Goal: Obtain resource: Download file/media

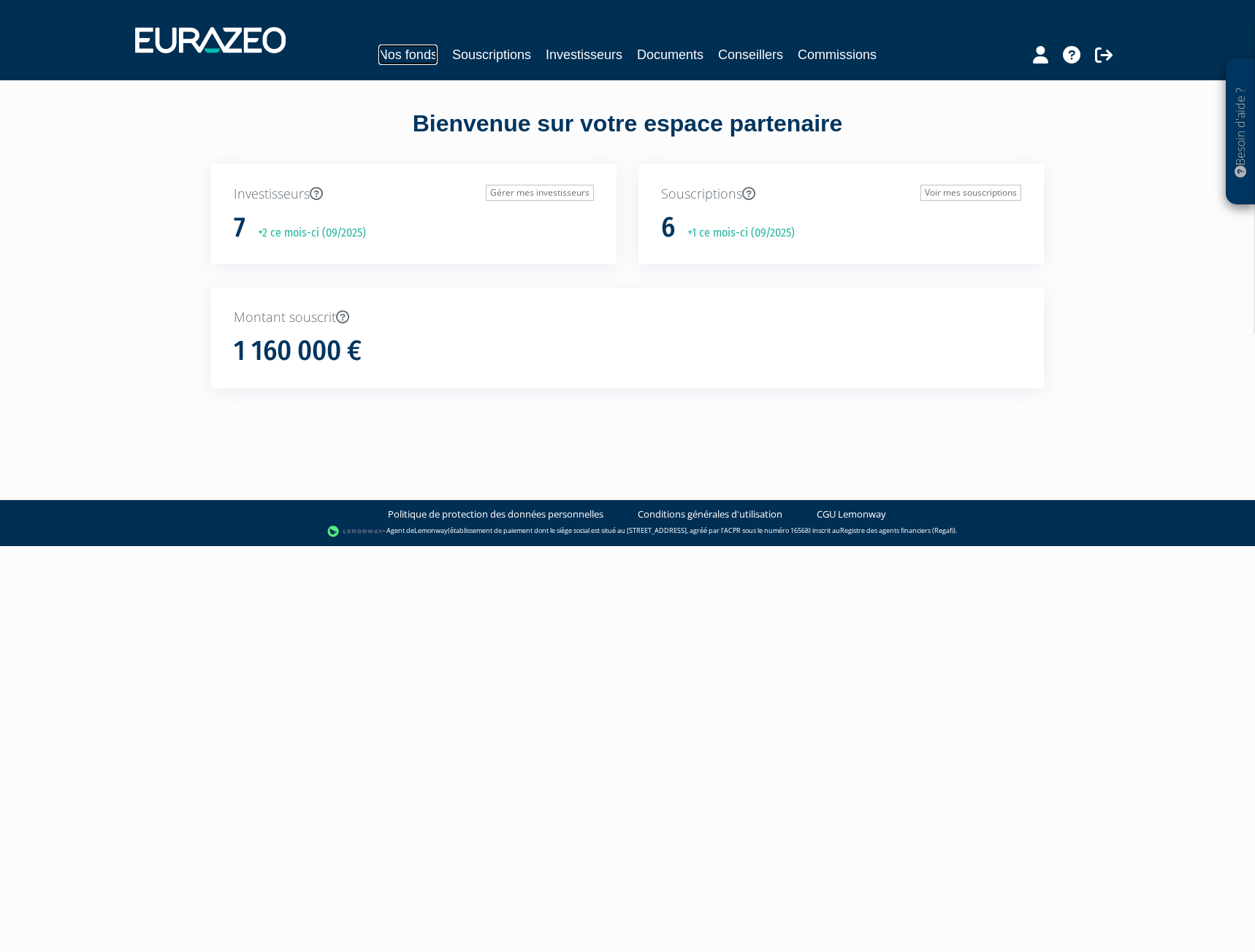
click at [411, 56] on link "Nos fonds" at bounding box center [408, 54] width 59 height 20
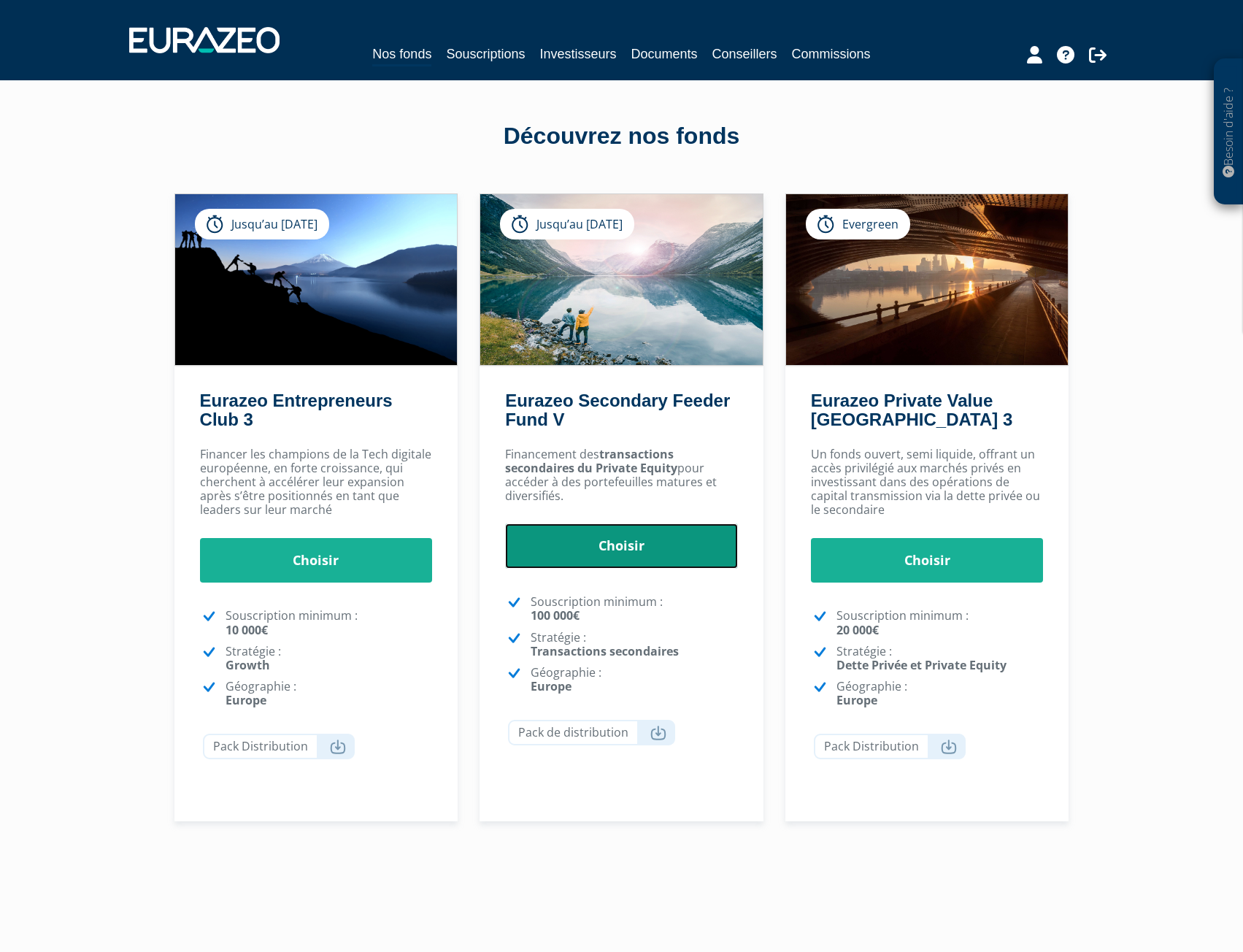
click at [618, 552] on link "Choisir" at bounding box center [621, 546] width 233 height 45
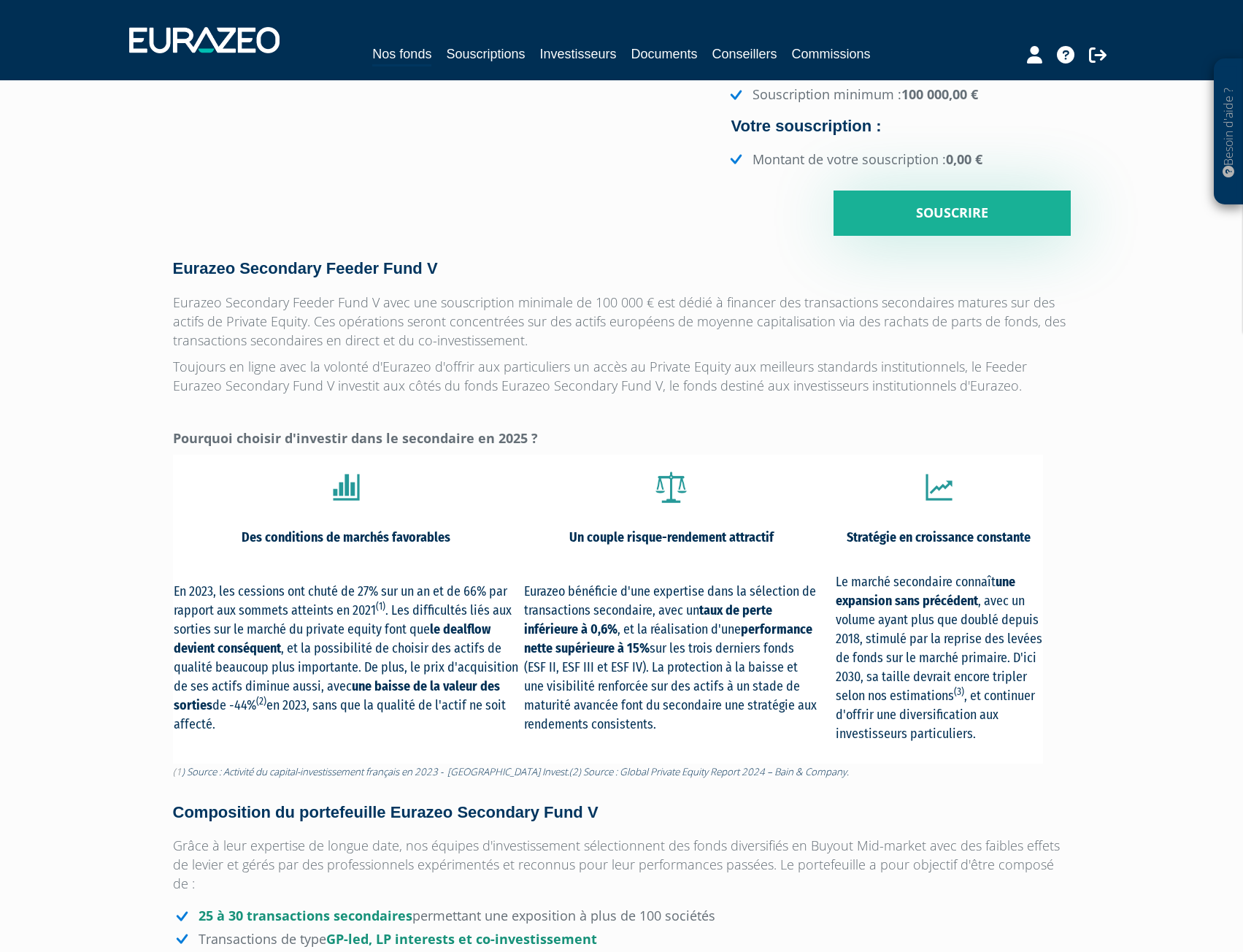
scroll to position [438, 0]
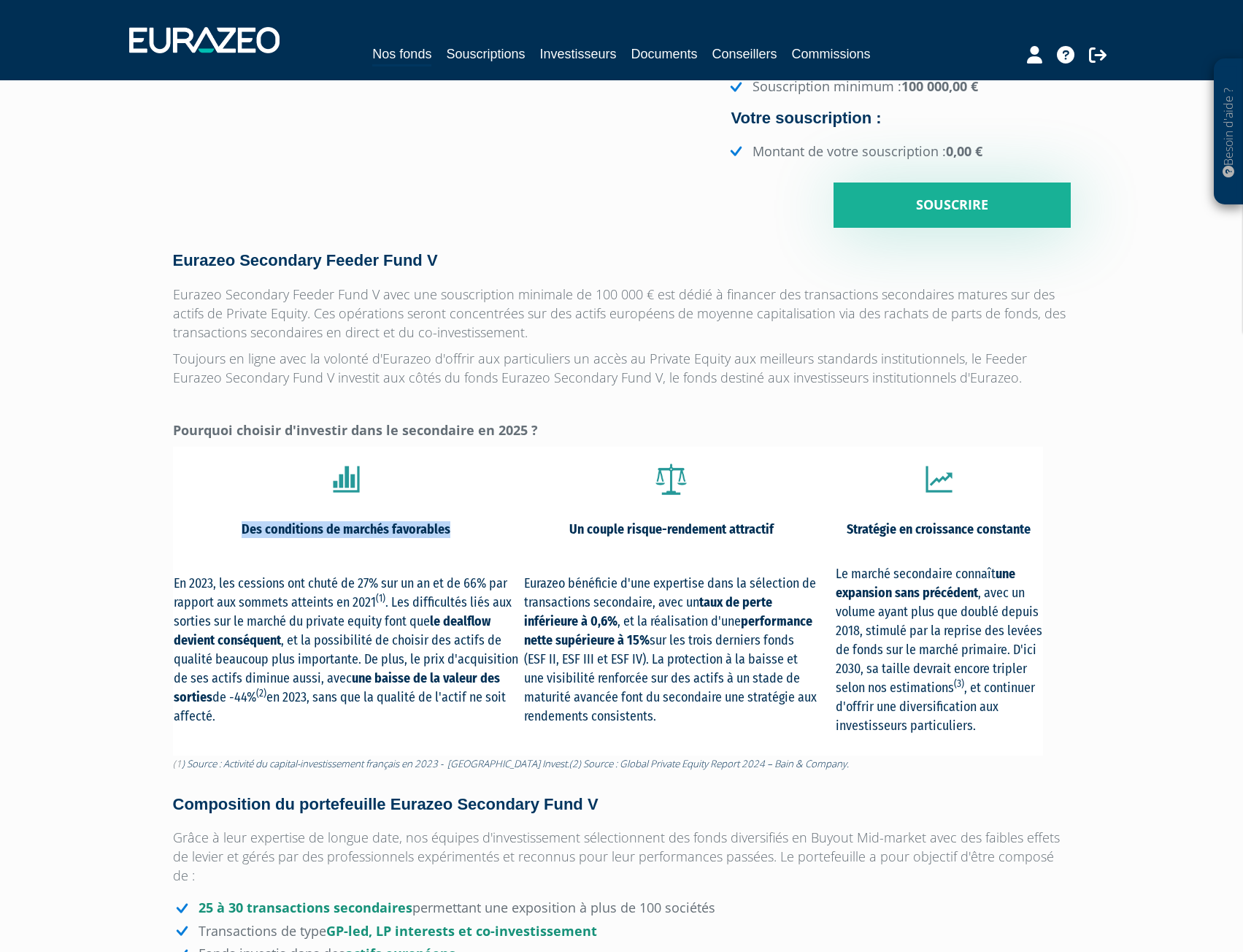
drag, startPoint x: 241, startPoint y: 527, endPoint x: 478, endPoint y: 528, distance: 237.0
click at [478, 528] on td "Des conditions de marchés favorables" at bounding box center [346, 529] width 347 height 40
click at [588, 529] on strong "Un couple risque-rendement attractif" at bounding box center [672, 529] width 205 height 16
drag, startPoint x: 571, startPoint y: 532, endPoint x: 792, endPoint y: 536, distance: 221.0
click at [794, 536] on td "Un couple risque-rendement attractif" at bounding box center [672, 529] width 295 height 40
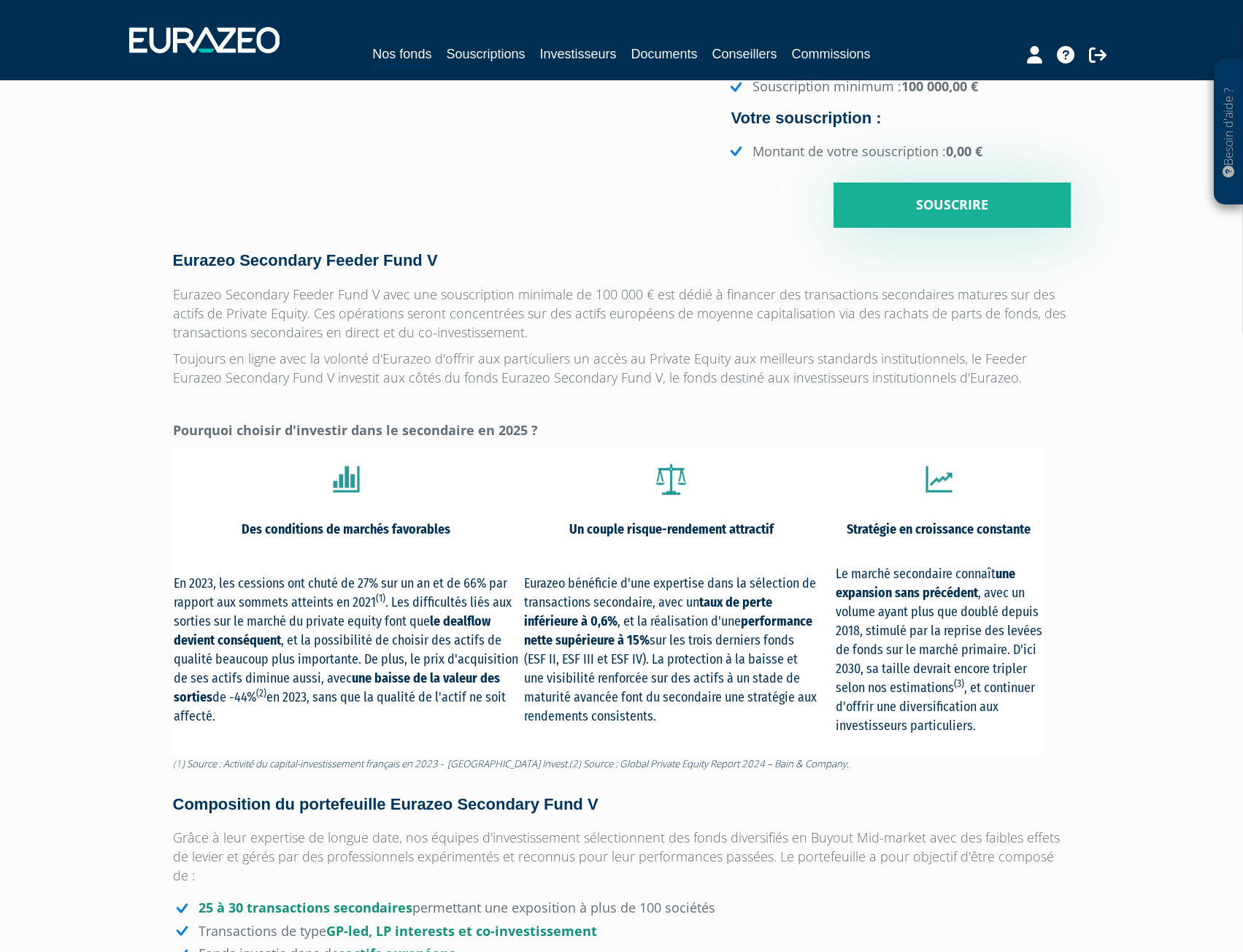
copy strong "Un couple risque-rendement attractif"
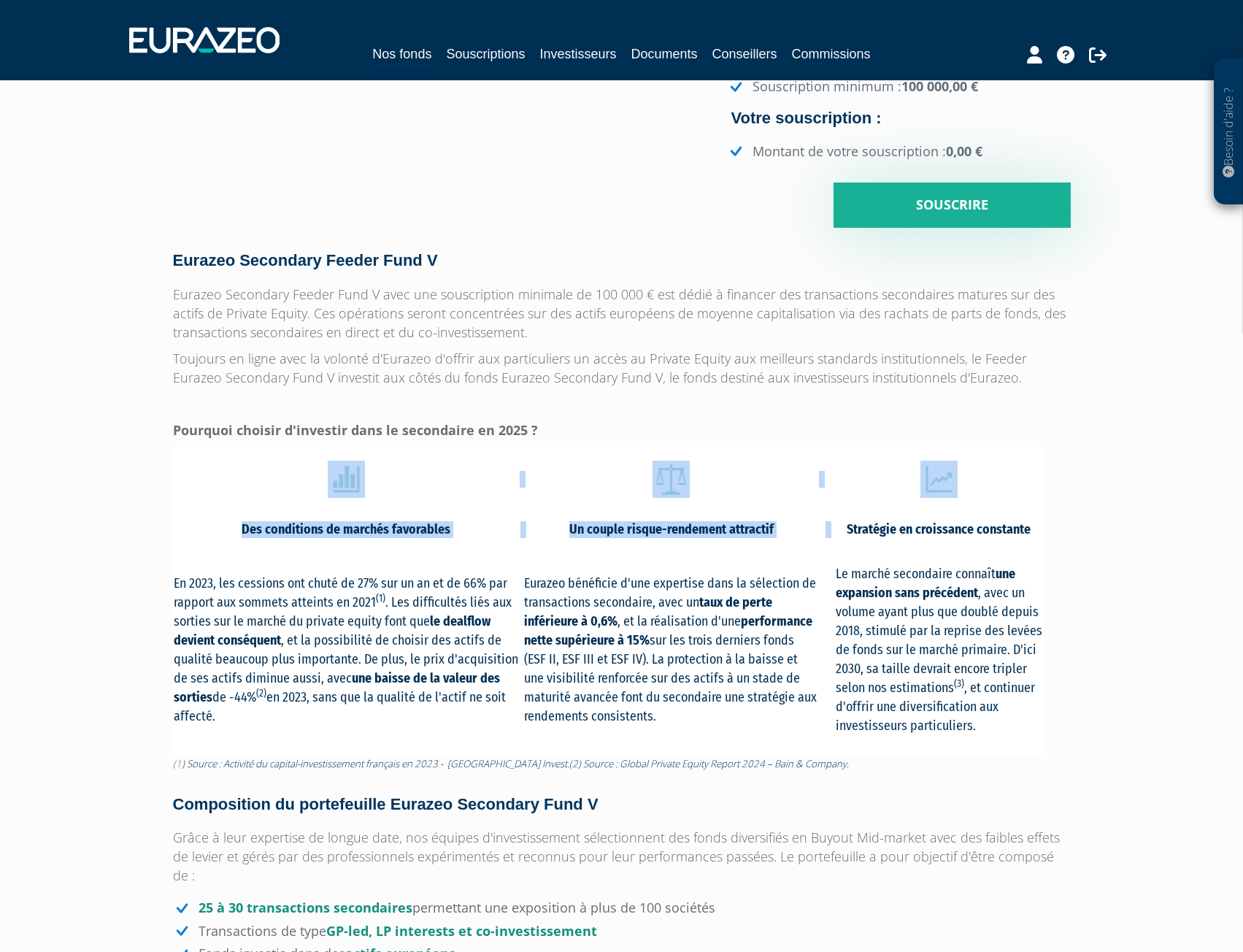
drag, startPoint x: 844, startPoint y: 529, endPoint x: 1046, endPoint y: 524, distance: 202.1
click at [1046, 524] on div "Eurazeo Secondary Feeder Fund V Eurazeo Secondary Feeder Fund V avec une souscr…" at bounding box center [622, 848] width 898 height 1191
click at [1016, 568] on strong "une expansion sans précédent" at bounding box center [925, 583] width 180 height 35
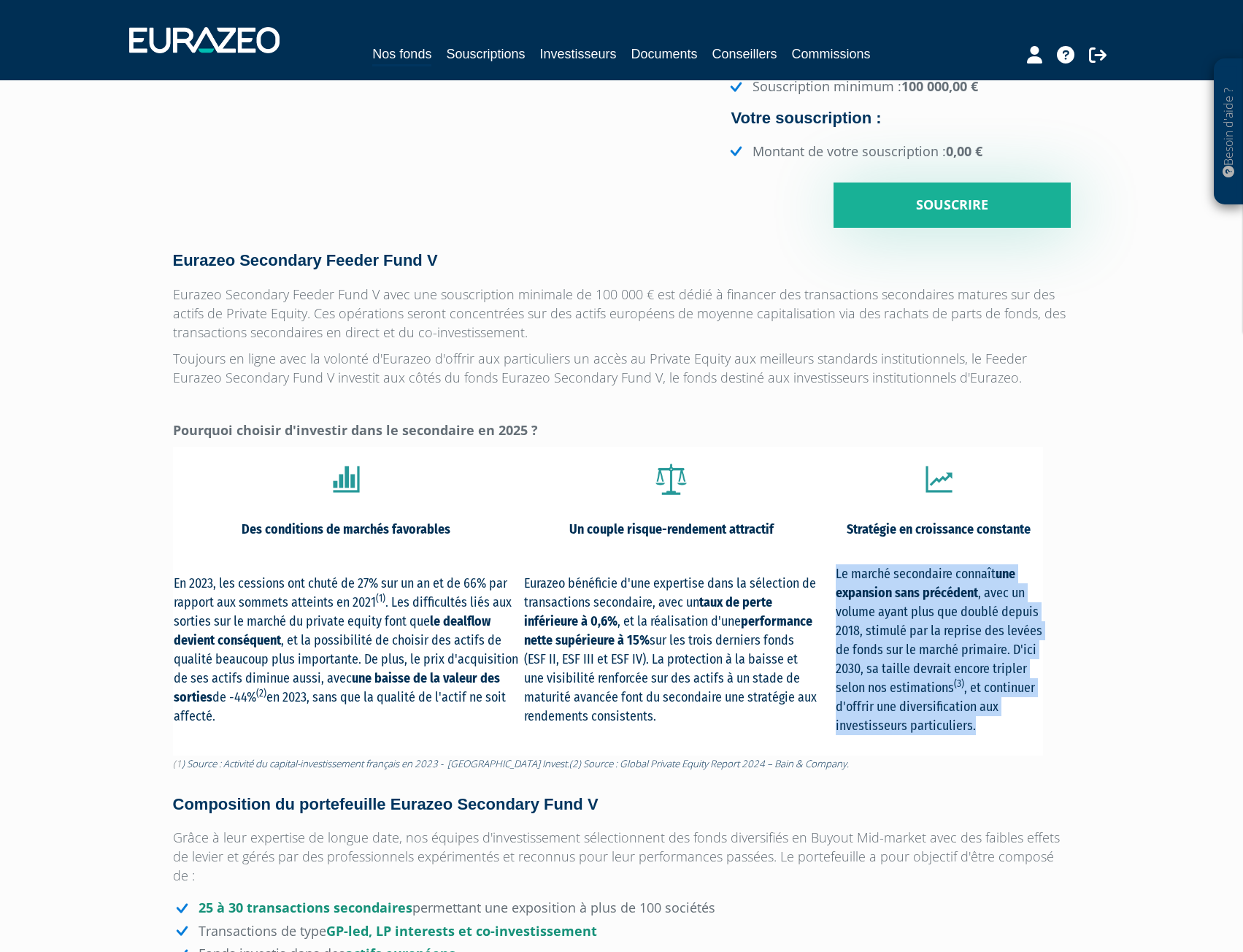
drag, startPoint x: 833, startPoint y: 571, endPoint x: 990, endPoint y: 728, distance: 222.0
click at [990, 728] on tr "En 2023, les cessions ont chuté de 27% sur un an et de 66% par rapport aux somm…" at bounding box center [608, 651] width 870 height 206
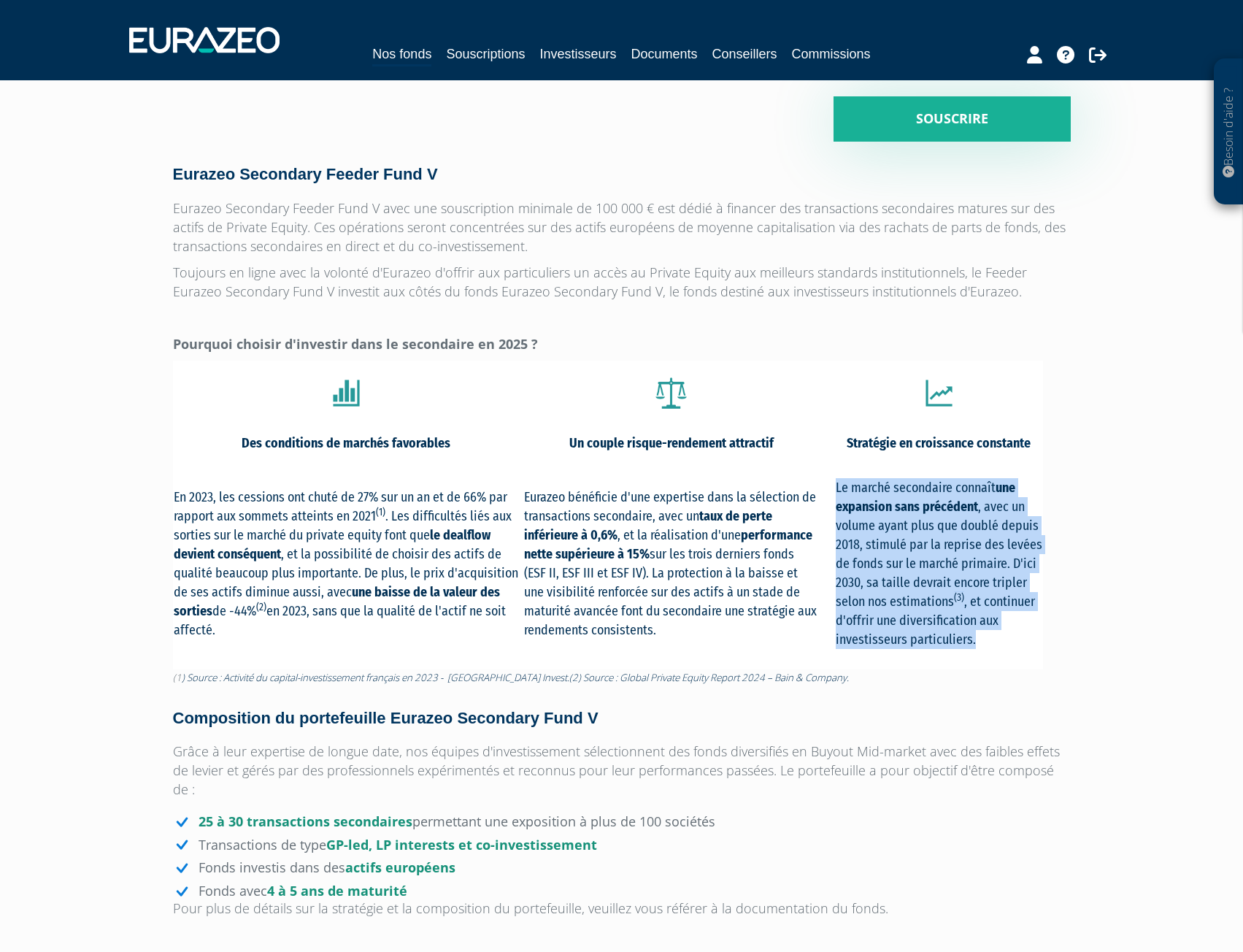
scroll to position [657, 0]
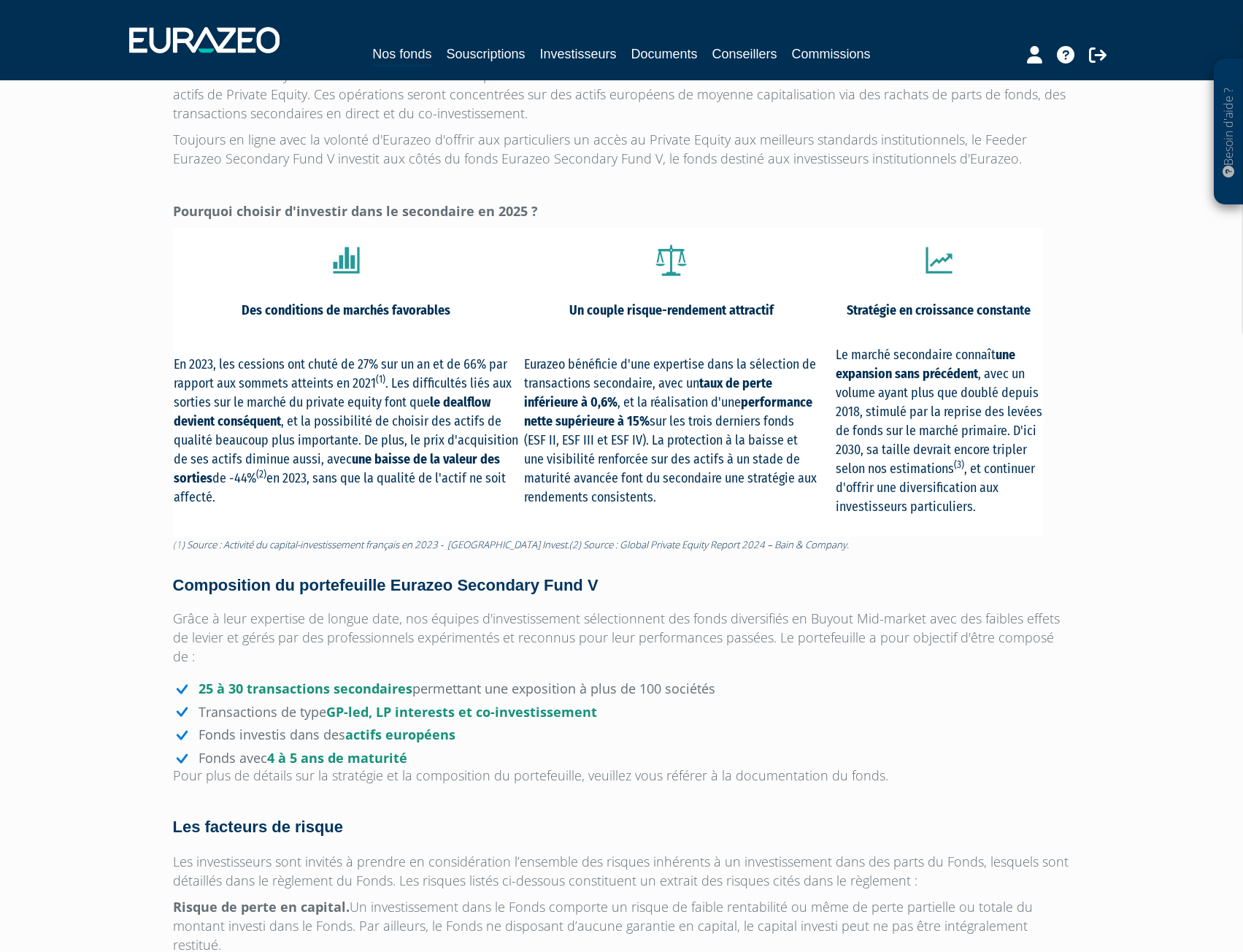
click at [366, 725] on strong "actifs européens" at bounding box center [401, 734] width 111 height 18
click at [746, 681] on li "25 à 30 transactions secondaires permettant une exposition à plus de 100 sociét…" at bounding box center [622, 689] width 898 height 16
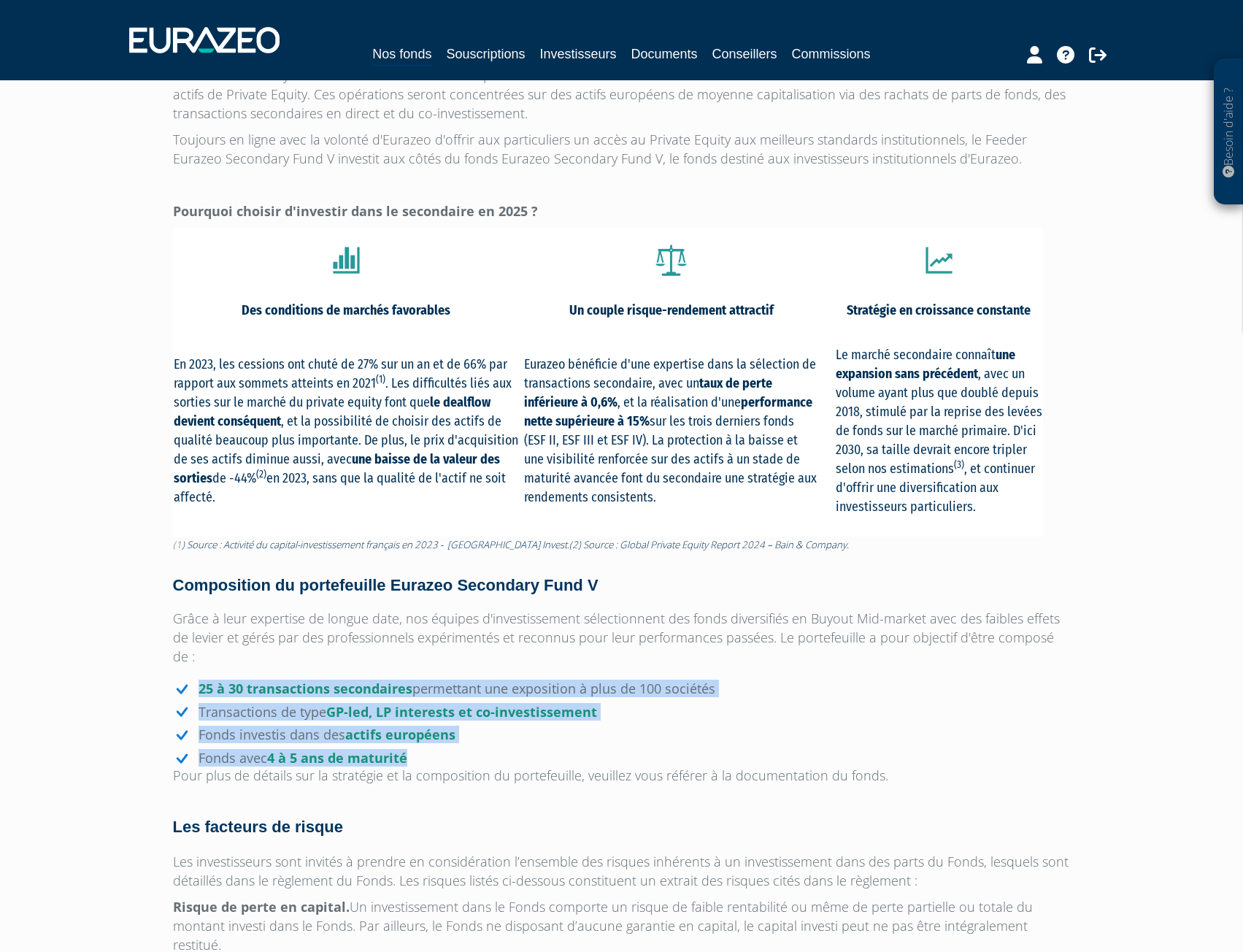
drag, startPoint x: 428, startPoint y: 739, endPoint x: 190, endPoint y: 673, distance: 247.0
click at [190, 681] on ul "25 à 30 transactions secondaires permettant une exposition à plus de 100 sociét…" at bounding box center [622, 723] width 898 height 85
copy ul "25 à 30 transactions secondaires permettant une exposition à plus de 100 sociét…"
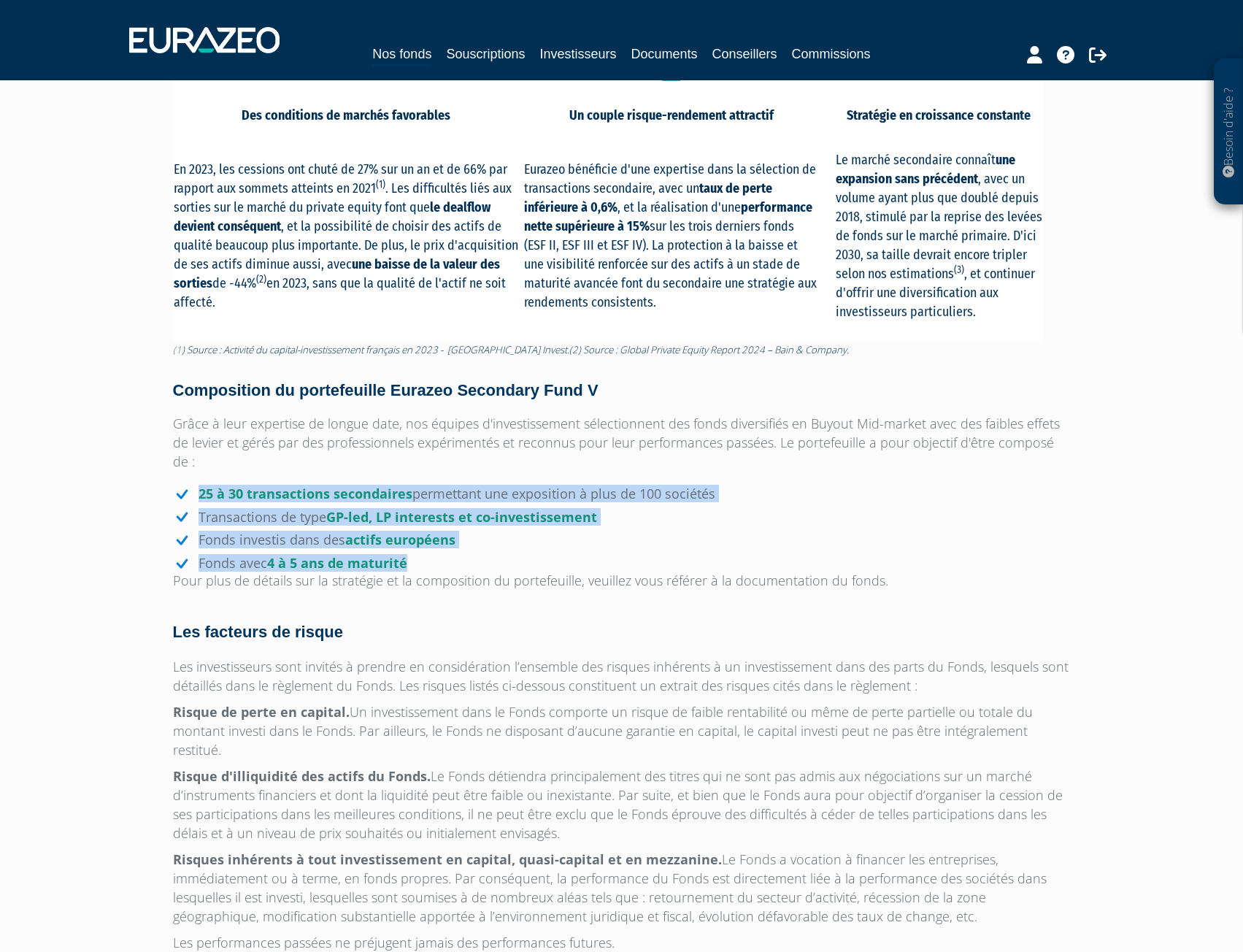
scroll to position [1038, 0]
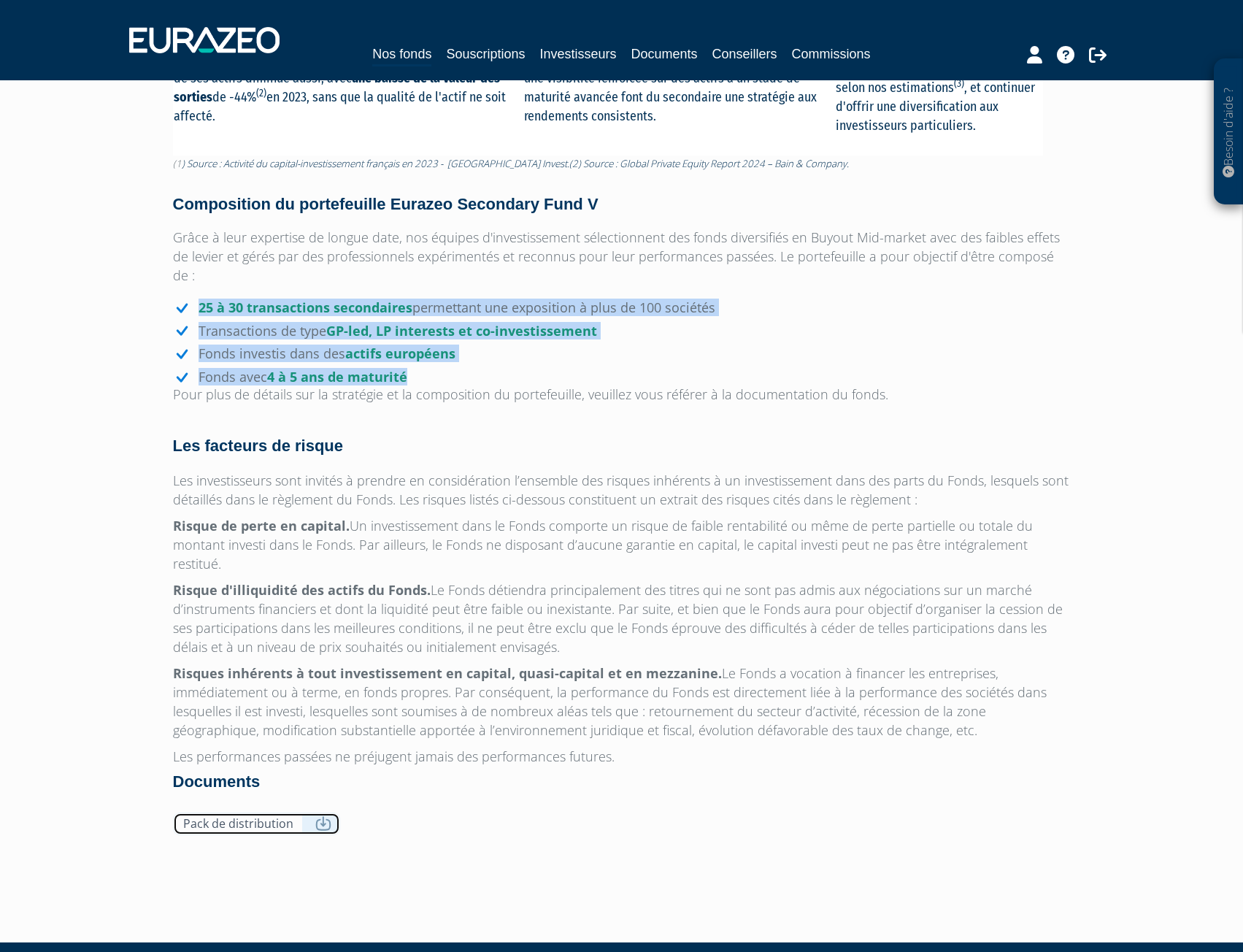
click at [319, 817] on icon at bounding box center [323, 824] width 16 height 15
click at [278, 813] on link "Pack de distribution" at bounding box center [256, 824] width 167 height 23
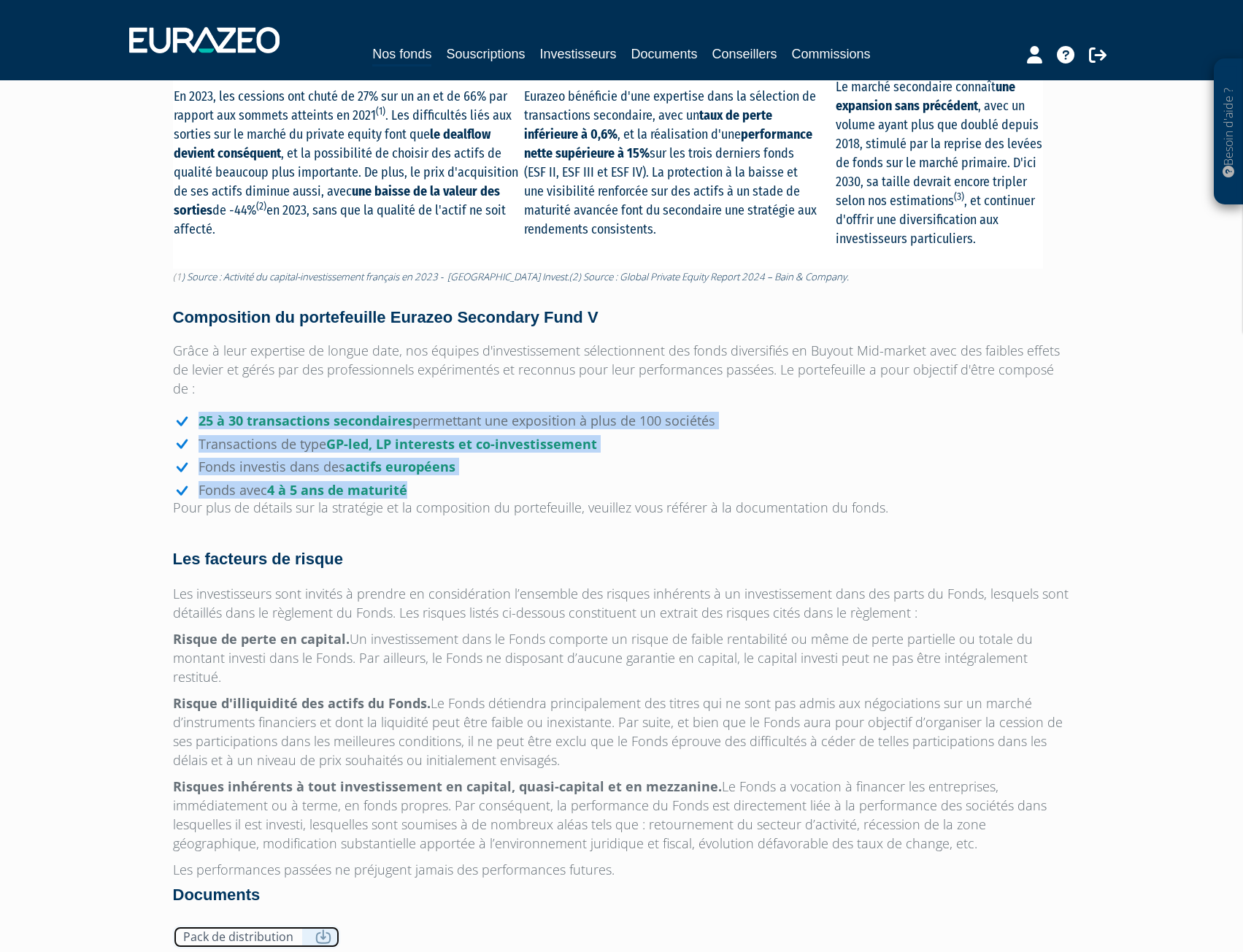
scroll to position [819, 0]
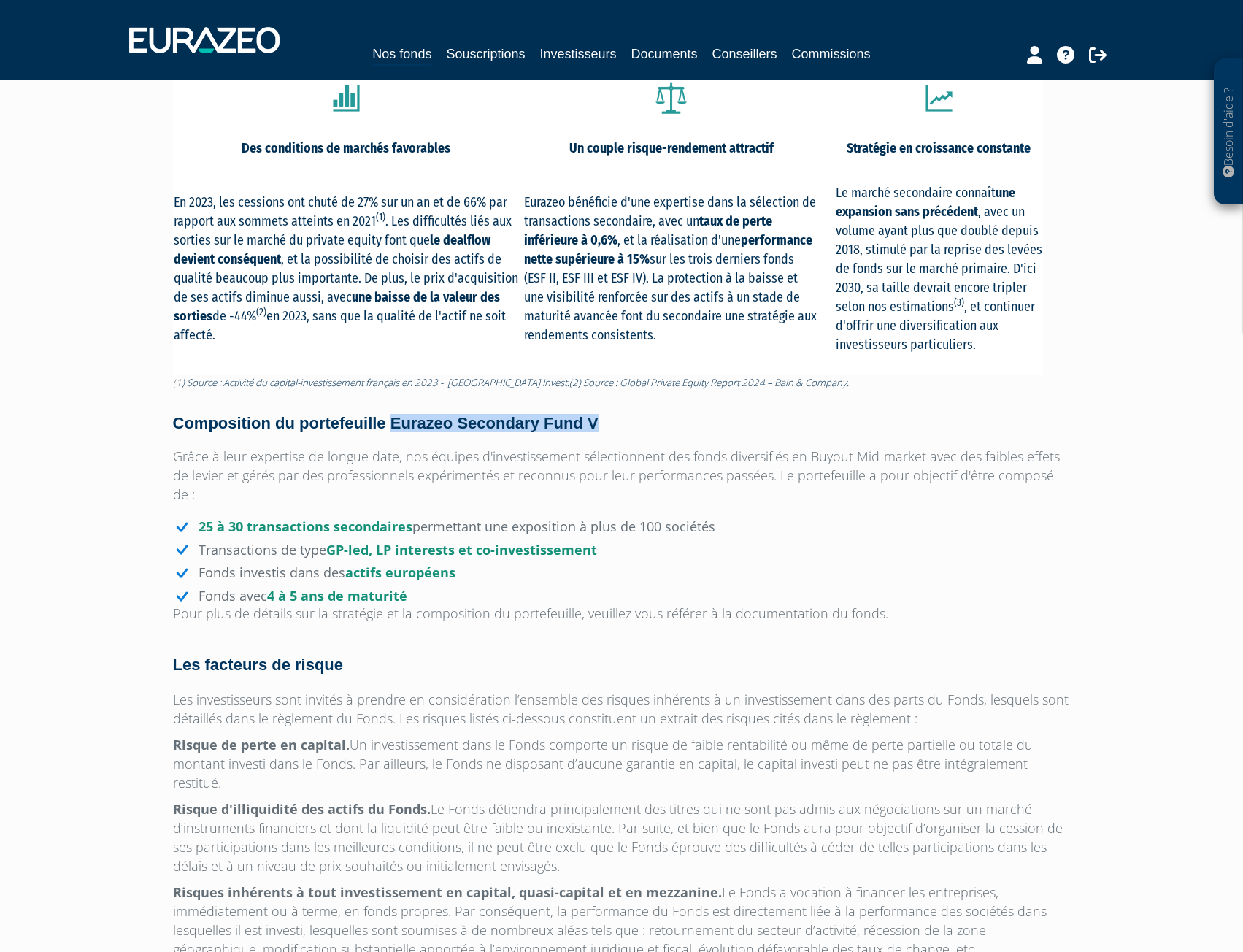
drag, startPoint x: 670, startPoint y: 430, endPoint x: 423, endPoint y: 430, distance: 247.0
click at [423, 430] on h4 "Composition du portefeuille Eurazeo Secondary Fund V" at bounding box center [622, 423] width 898 height 16
copy h4 "Eurazeo Secondary Fund V"
